Goal: Transaction & Acquisition: Purchase product/service

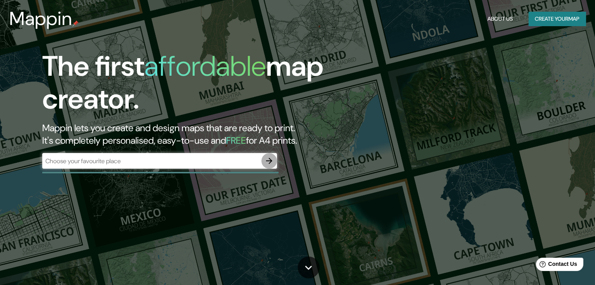
click at [269, 160] on icon "button" at bounding box center [268, 160] width 9 height 9
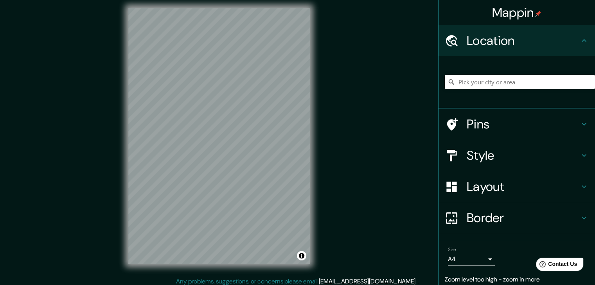
scroll to position [9, 0]
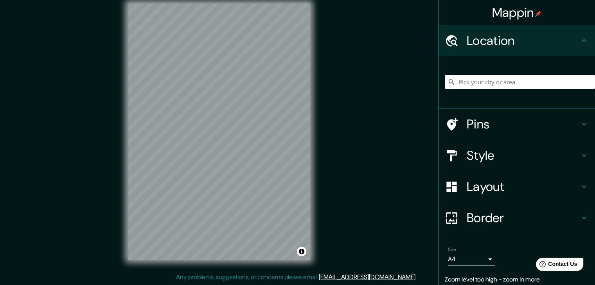
click at [116, 136] on div "© Mapbox © OpenStreetMap Improve this map" at bounding box center [219, 132] width 207 height 282
click at [499, 83] on input "Pick your city or area" at bounding box center [519, 82] width 150 height 14
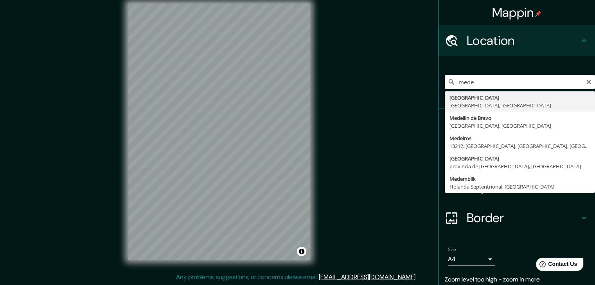
type input "[GEOGRAPHIC_DATA], [GEOGRAPHIC_DATA], [GEOGRAPHIC_DATA]"
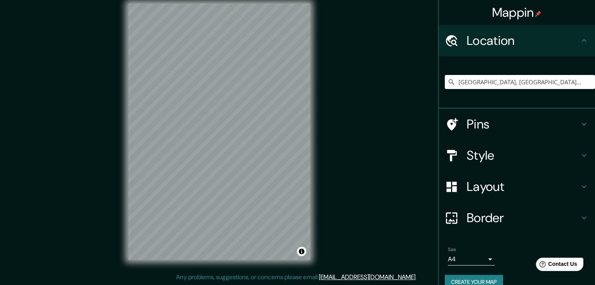
click at [493, 156] on h4 "Style" at bounding box center [522, 156] width 113 height 16
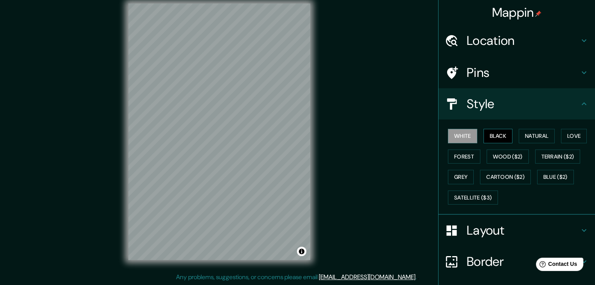
click at [505, 137] on button "Black" at bounding box center [497, 136] width 29 height 14
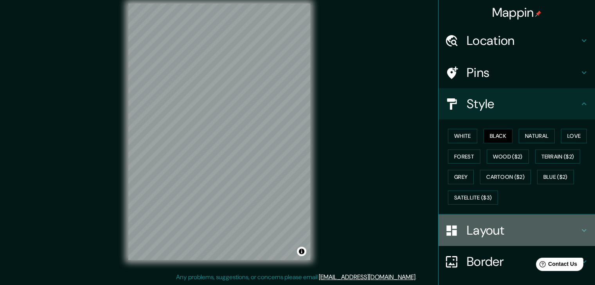
click at [521, 226] on h4 "Layout" at bounding box center [522, 231] width 113 height 16
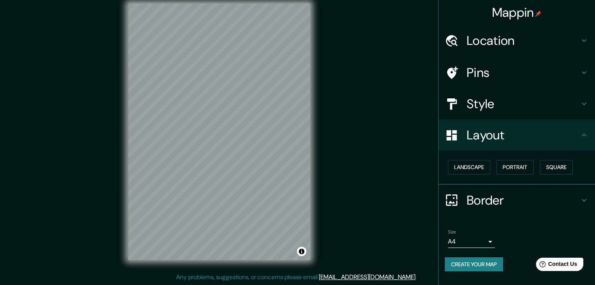
click at [511, 131] on h4 "Layout" at bounding box center [522, 135] width 113 height 16
click at [485, 264] on button "Create your map" at bounding box center [473, 265] width 58 height 14
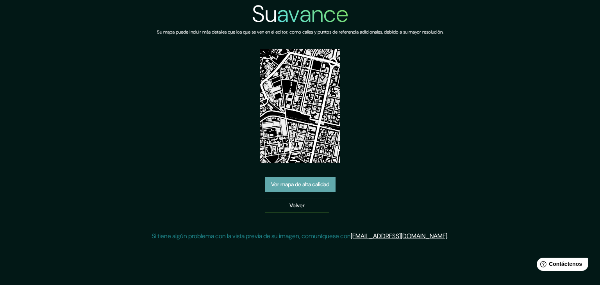
click at [336, 183] on link "Ver mapa de alta calidad" at bounding box center [300, 184] width 71 height 15
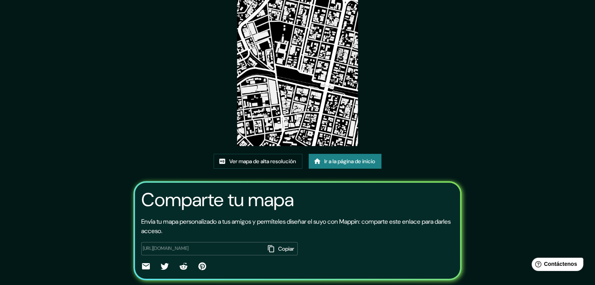
scroll to position [82, 0]
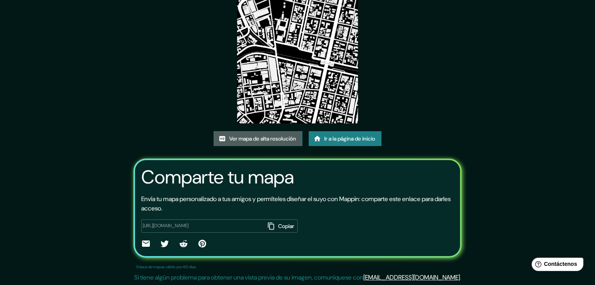
click at [270, 137] on font "Ver mapa de alta resolución" at bounding box center [262, 138] width 67 height 7
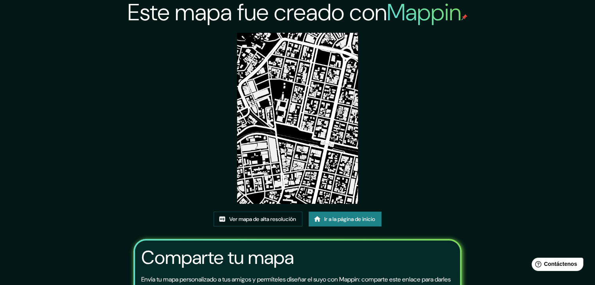
scroll to position [0, 0]
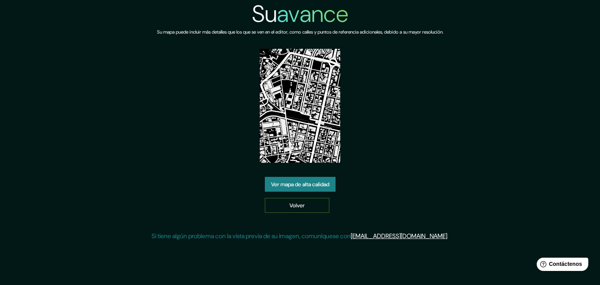
click at [269, 205] on link "Volver" at bounding box center [297, 205] width 65 height 15
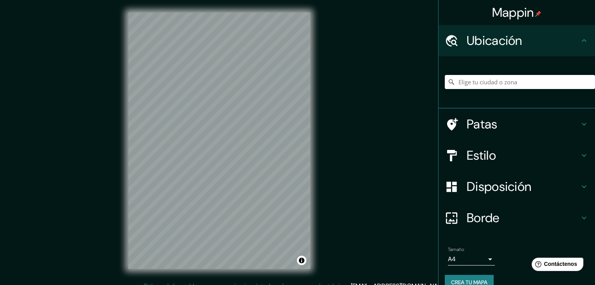
click at [517, 155] on h4 "Estilo" at bounding box center [522, 156] width 113 height 16
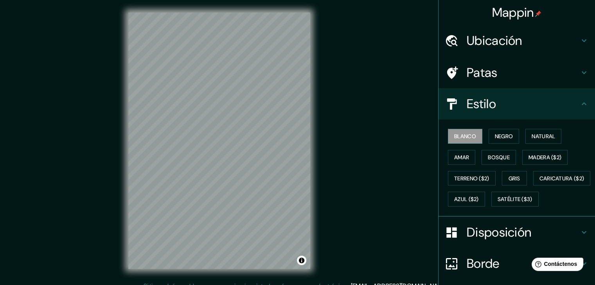
click at [531, 33] on h4 "Ubicación" at bounding box center [522, 41] width 113 height 16
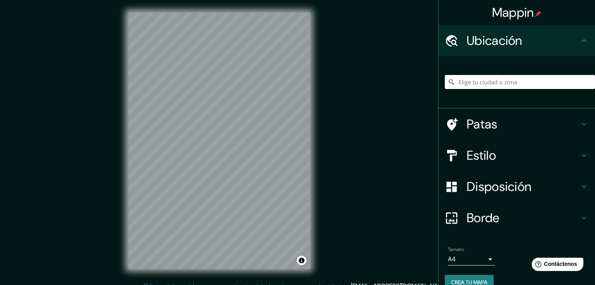
click at [479, 83] on input "Elige tu ciudad o zona" at bounding box center [519, 82] width 150 height 14
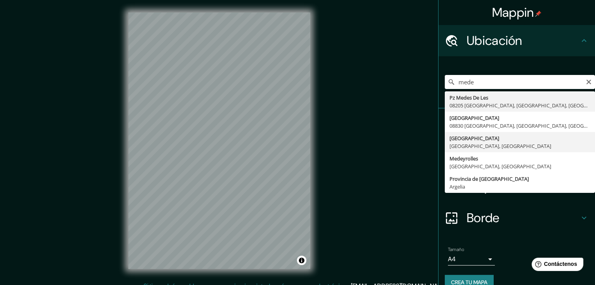
type input "[GEOGRAPHIC_DATA], [GEOGRAPHIC_DATA], [GEOGRAPHIC_DATA]"
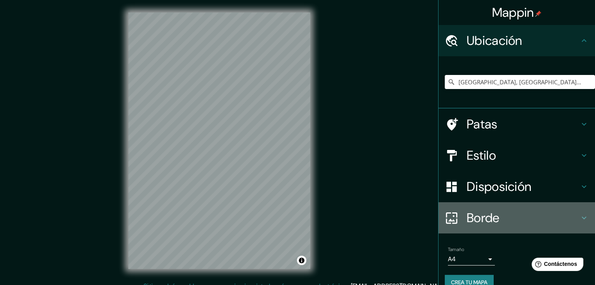
click at [550, 228] on div "Borde" at bounding box center [516, 217] width 156 height 31
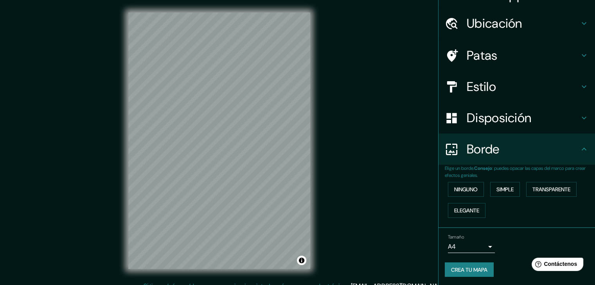
scroll to position [18, 0]
click at [478, 248] on body "Mappin Ubicación [GEOGRAPHIC_DATA], [GEOGRAPHIC_DATA], [GEOGRAPHIC_DATA] Patas …" at bounding box center [297, 142] width 595 height 285
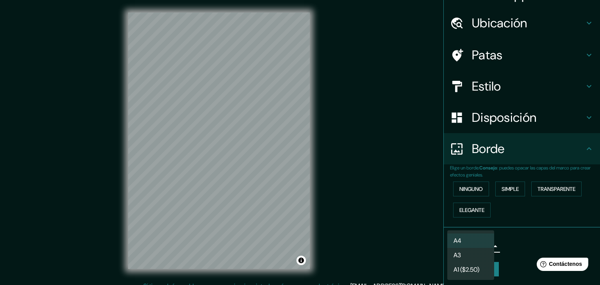
click at [527, 221] on div at bounding box center [300, 142] width 600 height 285
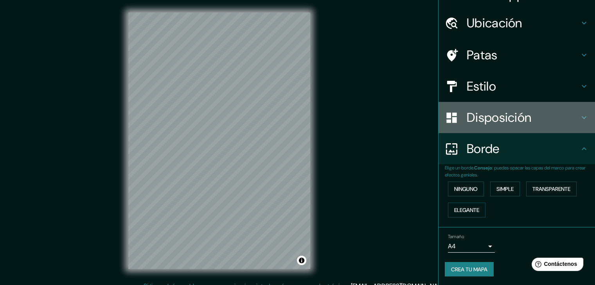
click at [521, 122] on font "Disposición" at bounding box center [498, 117] width 65 height 16
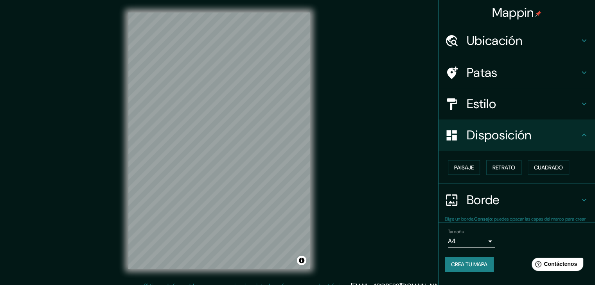
scroll to position [0, 0]
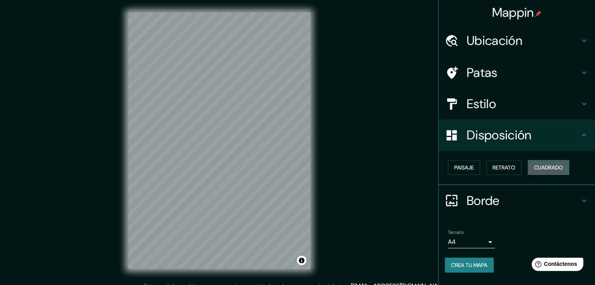
click at [547, 165] on font "Cuadrado" at bounding box center [548, 167] width 29 height 7
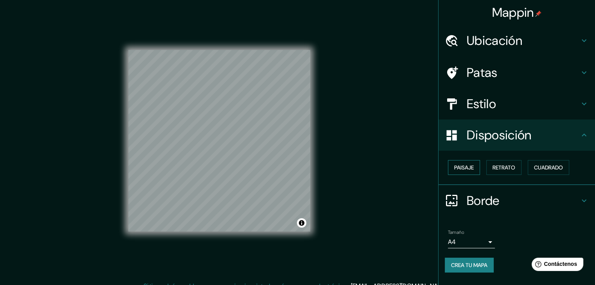
click at [468, 168] on font "Paisaje" at bounding box center [464, 167] width 20 height 7
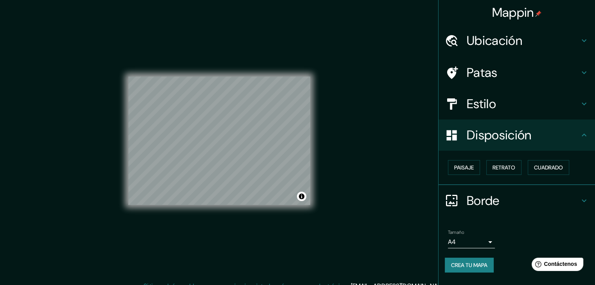
click at [516, 109] on h4 "Estilo" at bounding box center [522, 104] width 113 height 16
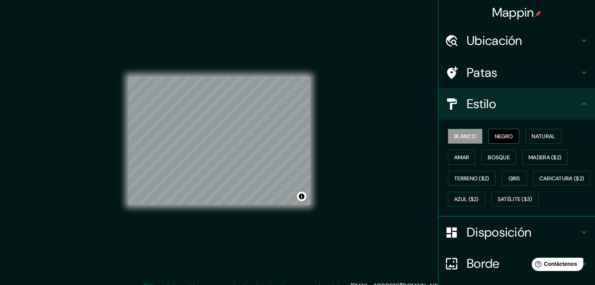
click at [495, 134] on font "Negro" at bounding box center [504, 136] width 18 height 7
click at [497, 154] on font "Bosque" at bounding box center [498, 157] width 22 height 7
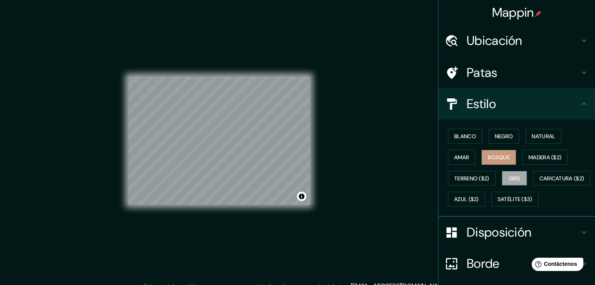
click at [508, 175] on font "Gris" at bounding box center [514, 178] width 12 height 7
click at [476, 134] on button "Blanco" at bounding box center [465, 136] width 34 height 15
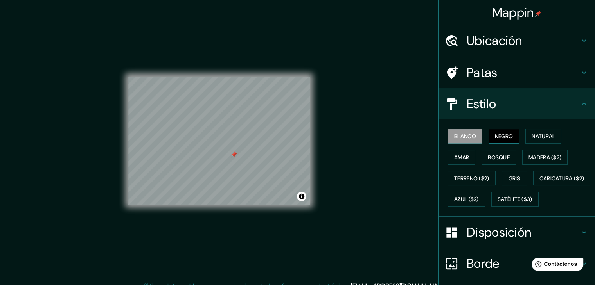
click at [504, 135] on font "Negro" at bounding box center [504, 136] width 18 height 7
click at [539, 129] on button "Natural" at bounding box center [543, 136] width 36 height 15
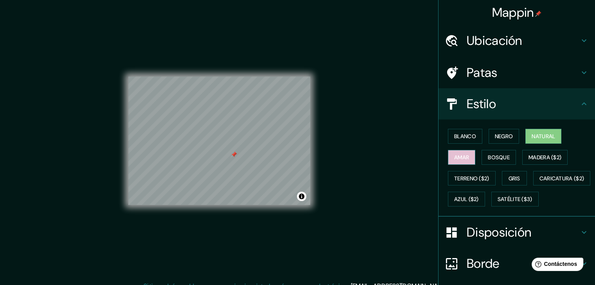
click at [455, 161] on font "Amar" at bounding box center [461, 157] width 15 height 10
click at [491, 155] on font "Bosque" at bounding box center [498, 157] width 22 height 7
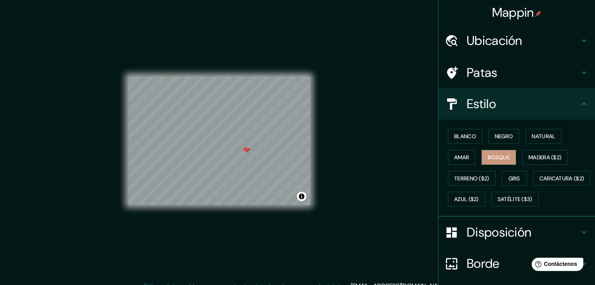
click at [244, 151] on div at bounding box center [247, 150] width 6 height 6
click at [244, 151] on div at bounding box center [245, 150] width 6 height 6
click at [462, 136] on font "Blanco" at bounding box center [465, 136] width 22 height 7
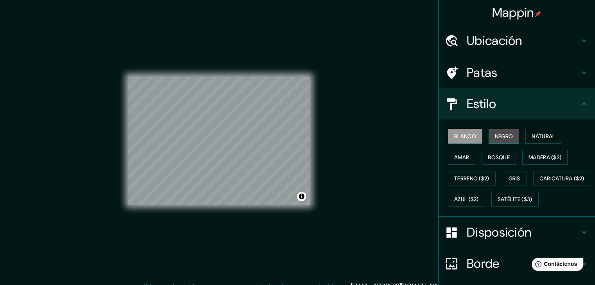
click at [495, 133] on font "Negro" at bounding box center [504, 136] width 18 height 7
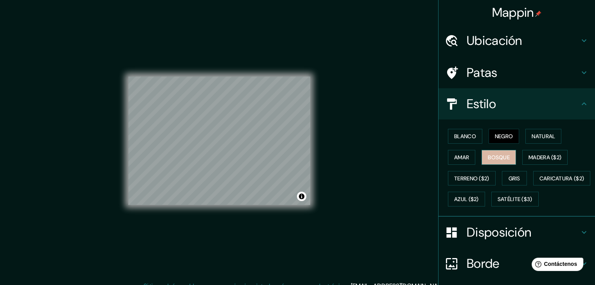
click at [503, 151] on button "Bosque" at bounding box center [498, 157] width 34 height 15
click at [508, 179] on font "Gris" at bounding box center [514, 178] width 12 height 7
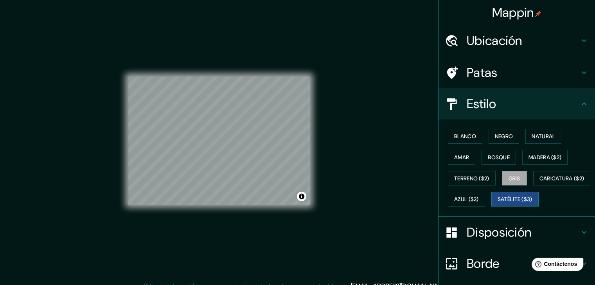
click at [497, 203] on font "Satélite ($3)" at bounding box center [514, 199] width 35 height 7
click at [539, 182] on font "Caricatura ($2)" at bounding box center [561, 178] width 45 height 7
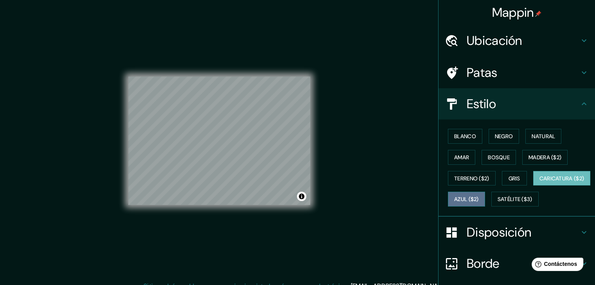
click at [478, 196] on font "Azul ($2)" at bounding box center [466, 199] width 25 height 7
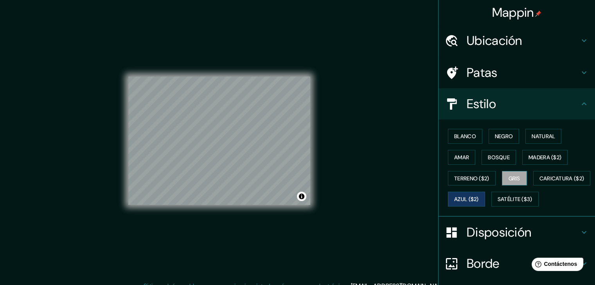
click at [509, 180] on font "Gris" at bounding box center [514, 178] width 12 height 7
click at [480, 179] on font "Terreno ($2)" at bounding box center [471, 178] width 35 height 7
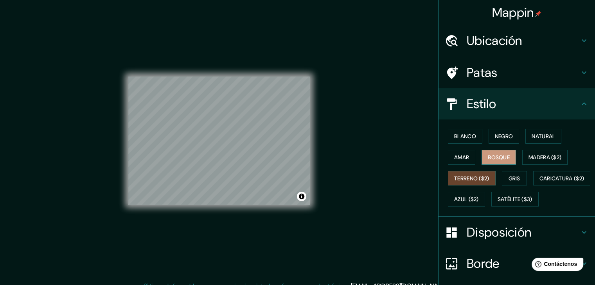
click at [499, 159] on font "Bosque" at bounding box center [498, 157] width 22 height 7
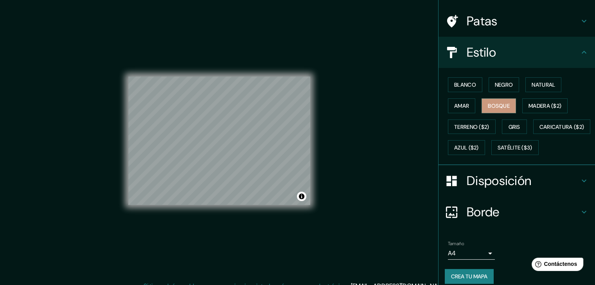
scroll to position [79, 0]
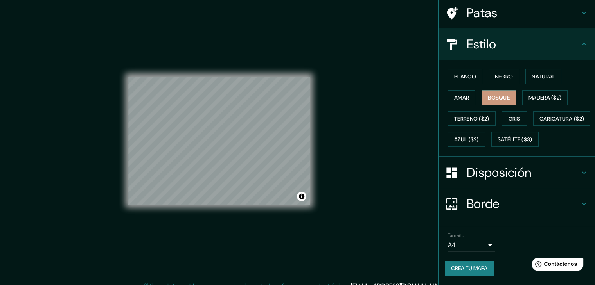
click at [533, 175] on h4 "Disposición" at bounding box center [522, 173] width 113 height 16
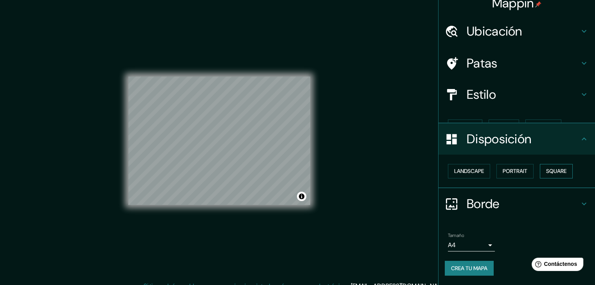
scroll to position [0, 0]
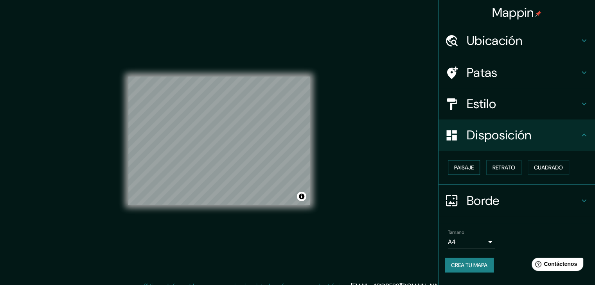
click at [473, 171] on font "Paisaje" at bounding box center [464, 167] width 20 height 7
click at [509, 168] on font "Retrato" at bounding box center [503, 167] width 23 height 7
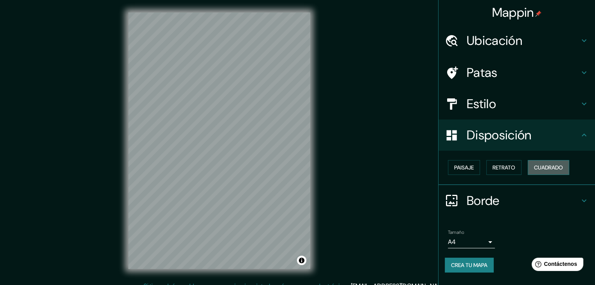
click at [548, 168] on font "Cuadrado" at bounding box center [548, 167] width 29 height 7
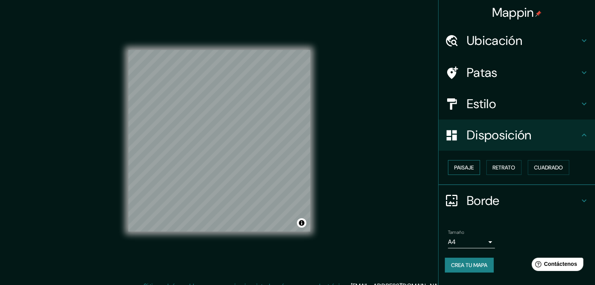
click at [473, 167] on font "Paisaje" at bounding box center [464, 167] width 20 height 7
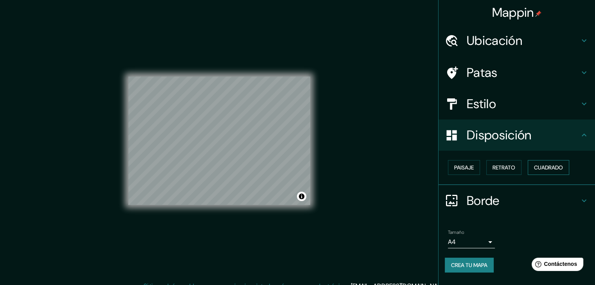
click at [551, 170] on font "Cuadrado" at bounding box center [548, 167] width 29 height 7
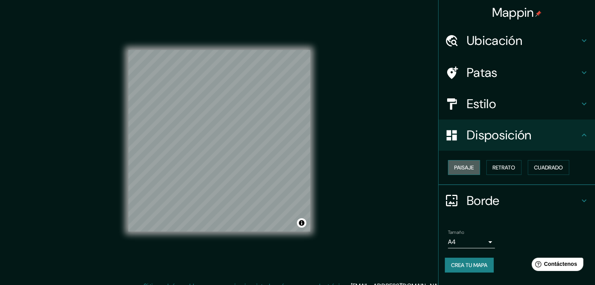
click at [458, 166] on font "Paisaje" at bounding box center [464, 167] width 20 height 7
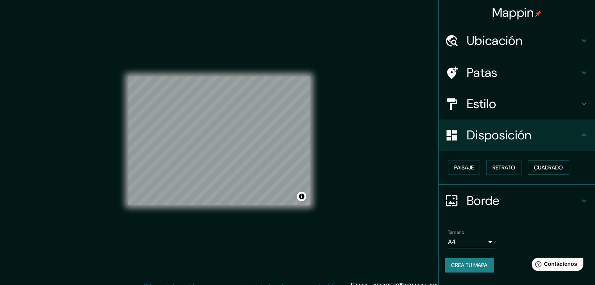
click at [551, 163] on font "Cuadrado" at bounding box center [548, 168] width 29 height 10
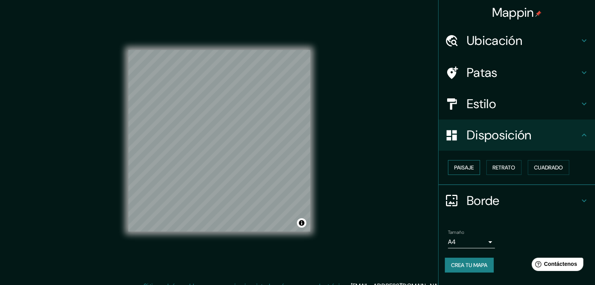
click at [463, 167] on font "Paisaje" at bounding box center [464, 167] width 20 height 7
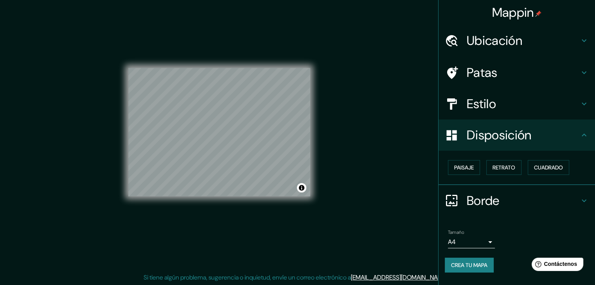
scroll to position [9, 0]
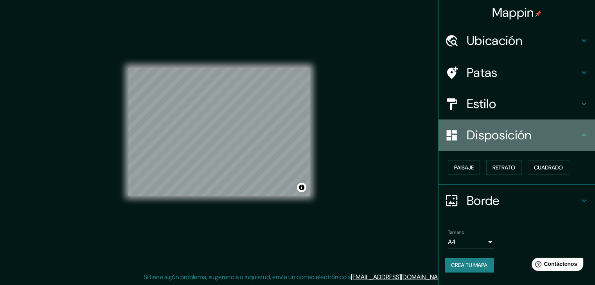
click at [583, 136] on icon at bounding box center [583, 135] width 9 height 9
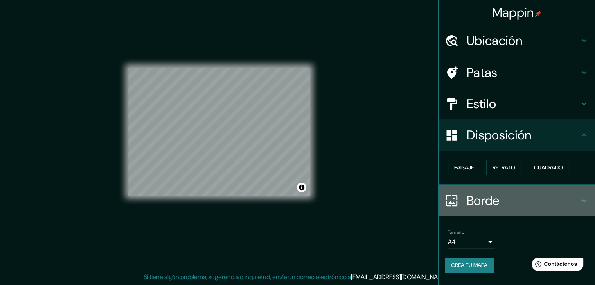
click at [579, 196] on icon at bounding box center [583, 200] width 9 height 9
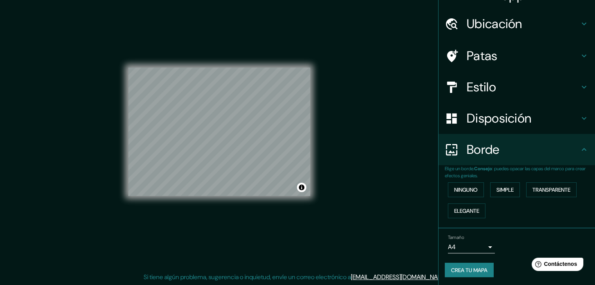
scroll to position [18, 0]
click at [480, 270] on font "Crea tu mapa" at bounding box center [469, 269] width 36 height 7
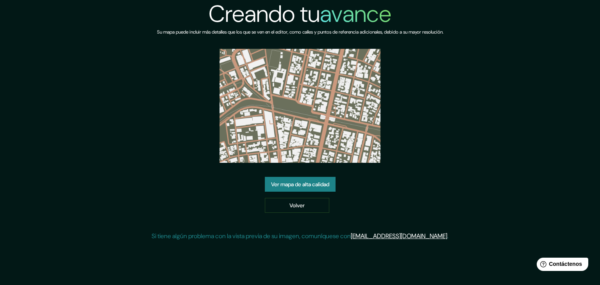
click at [329, 182] on font "Ver mapa de alta calidad" at bounding box center [300, 184] width 58 height 7
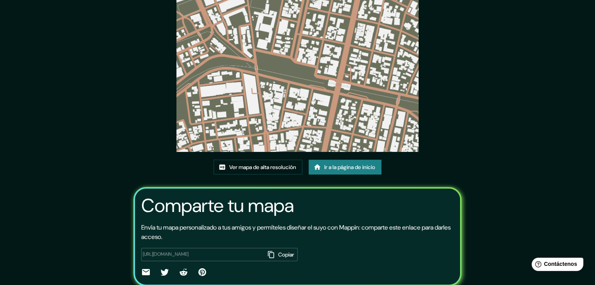
scroll to position [78, 0]
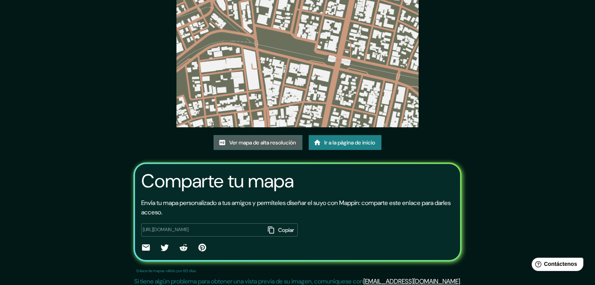
click at [292, 146] on font "Ver mapa de alta resolución" at bounding box center [262, 143] width 67 height 10
